Goal: Find contact information: Find contact information

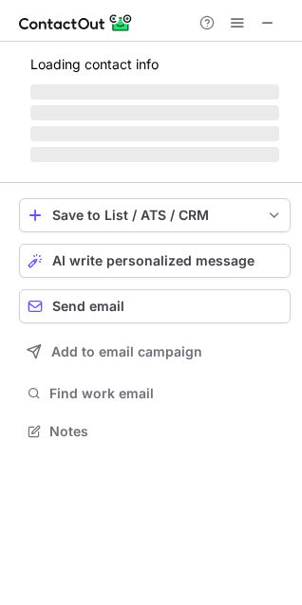
scroll to position [443, 302]
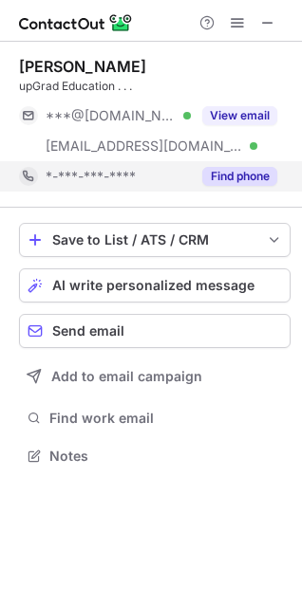
click at [232, 178] on button "Find phone" at bounding box center [239, 176] width 75 height 19
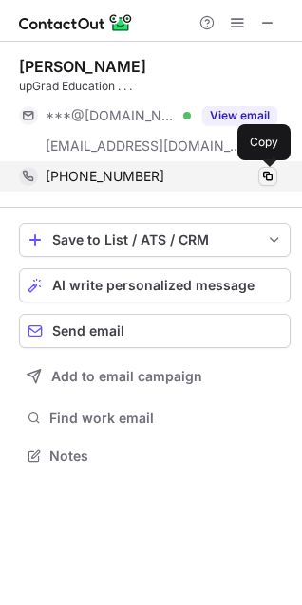
click at [265, 176] on span at bounding box center [267, 176] width 15 height 15
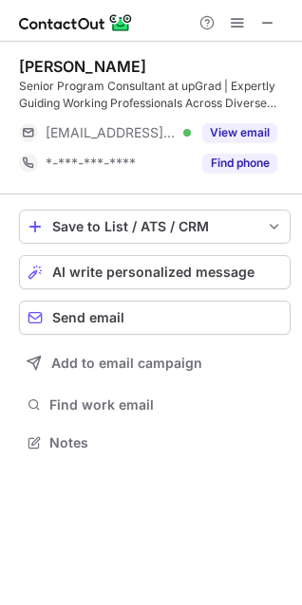
scroll to position [429, 302]
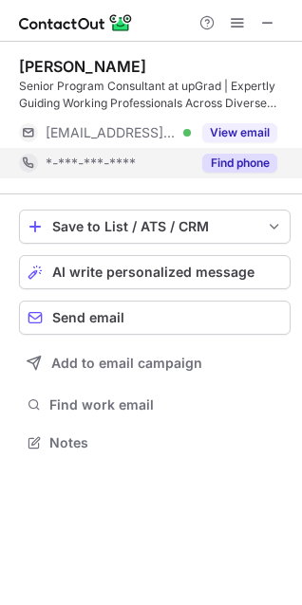
click at [248, 162] on button "Find phone" at bounding box center [239, 163] width 75 height 19
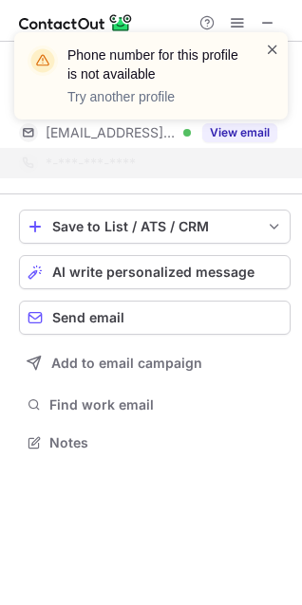
click at [271, 53] on span at bounding box center [272, 49] width 15 height 19
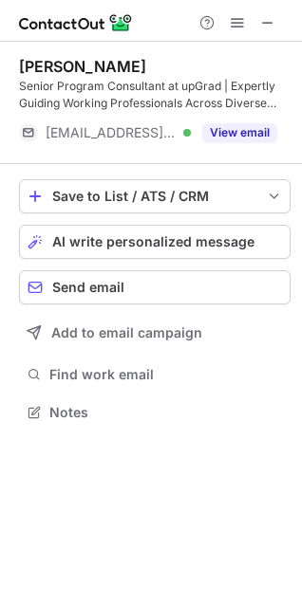
scroll to position [399, 302]
